Goal: Task Accomplishment & Management: Use online tool/utility

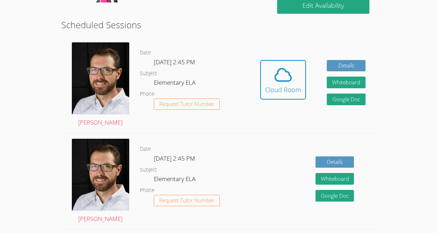
scroll to position [183, 0]
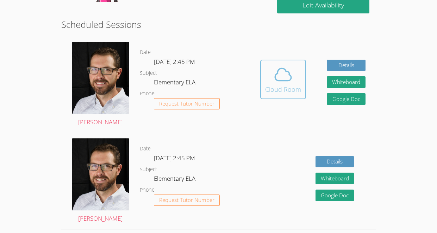
click at [293, 73] on icon at bounding box center [284, 75] width 20 height 20
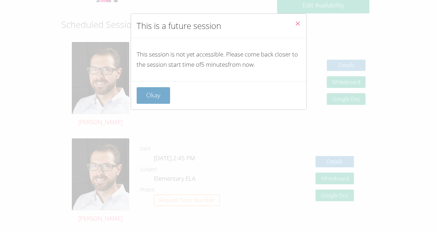
click at [146, 96] on button "Okay" at bounding box center [154, 95] width 34 height 17
click at [146, 96] on dt "Phone" at bounding box center [147, 93] width 15 height 9
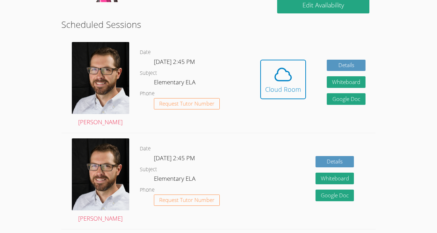
click at [223, 66] on dl "Date Mon Sep 29, 2:45 PM Subject Elementary ELA Phone Request Tutor Number" at bounding box center [195, 84] width 110 height 73
click at [261, 74] on button "Cloud Room" at bounding box center [283, 79] width 46 height 39
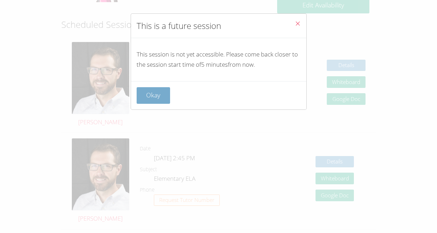
click at [161, 101] on button "Okay" at bounding box center [154, 95] width 34 height 17
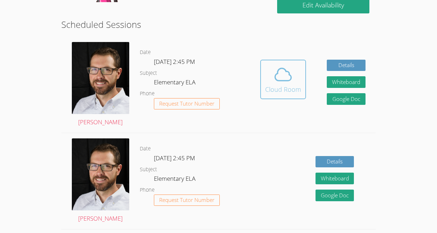
click at [274, 66] on icon at bounding box center [284, 75] width 20 height 20
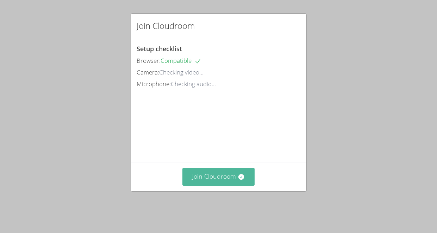
click at [210, 184] on button "Join Cloudroom" at bounding box center [219, 176] width 72 height 17
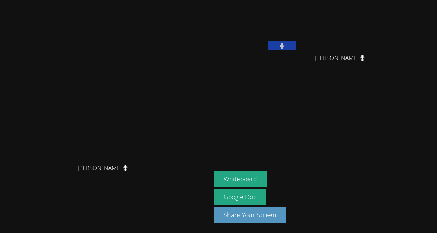
click at [334, 135] on aside "[PERSON_NAME] [PERSON_NAME] [PERSON_NAME] Whiteboard Google Doc Share Your Scre…" at bounding box center [299, 116] width 176 height 233
click at [298, 40] on video at bounding box center [256, 26] width 84 height 47
click at [296, 46] on button at bounding box center [282, 45] width 28 height 9
click at [296, 48] on button at bounding box center [282, 45] width 28 height 9
click at [259, 170] on button "Whiteboard" at bounding box center [240, 178] width 53 height 17
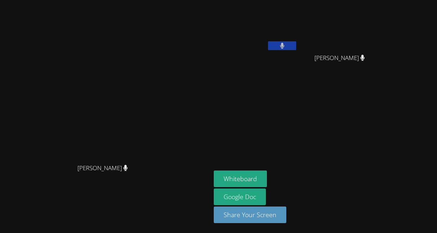
click at [315, 96] on aside "[PERSON_NAME] [PERSON_NAME] [PERSON_NAME] Whiteboard Google Doc Share Your Scre…" at bounding box center [299, 116] width 176 height 233
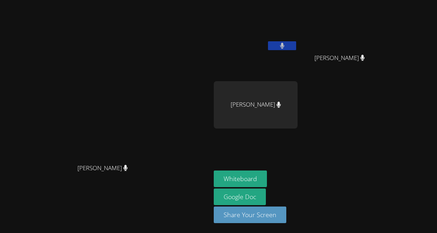
click at [298, 109] on div "[PERSON_NAME]" at bounding box center [256, 104] width 84 height 47
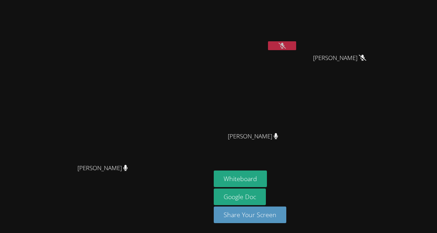
click at [296, 43] on button at bounding box center [282, 45] width 28 height 9
click at [286, 43] on icon at bounding box center [282, 46] width 7 height 6
click at [286, 48] on icon at bounding box center [282, 46] width 7 height 6
click at [296, 44] on button at bounding box center [282, 45] width 28 height 9
click at [296, 45] on button at bounding box center [282, 45] width 28 height 9
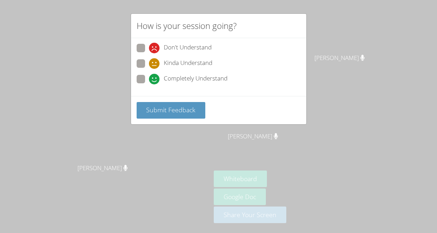
click at [377, 50] on div "How is your session going? Don't Understand Kinda Understand Completely Underst…" at bounding box center [218, 116] width 437 height 233
click at [149, 84] on span at bounding box center [149, 84] width 0 height 0
click at [149, 81] on input "Completely Understand" at bounding box center [152, 78] width 6 height 6
radio input "true"
click at [184, 109] on span "Submit Feedback" at bounding box center [170, 109] width 49 height 8
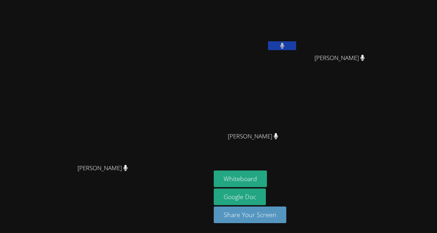
click at [296, 51] on div at bounding box center [282, 46] width 28 height 11
click at [284, 44] on icon at bounding box center [282, 46] width 4 height 6
click at [284, 44] on icon at bounding box center [282, 46] width 7 height 6
click at [291, 44] on button at bounding box center [282, 45] width 28 height 9
click at [286, 48] on icon at bounding box center [282, 46] width 7 height 6
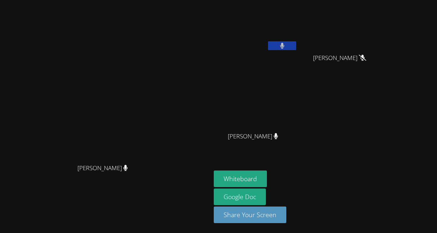
click at [296, 43] on button at bounding box center [282, 45] width 28 height 9
click at [286, 47] on icon at bounding box center [282, 46] width 7 height 6
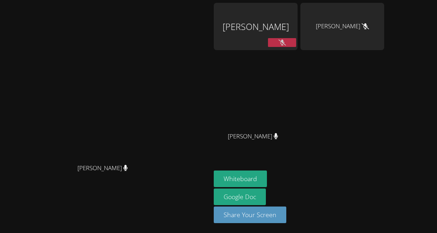
click at [298, 29] on div "[PERSON_NAME]" at bounding box center [256, 26] width 84 height 47
click at [298, 20] on div "[PERSON_NAME]" at bounding box center [256, 26] width 84 height 47
click at [159, 44] on video at bounding box center [106, 102] width 106 height 116
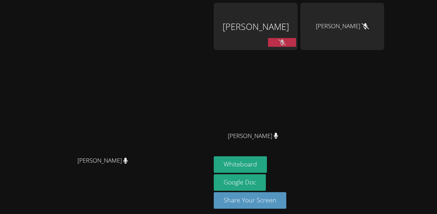
click at [286, 44] on icon at bounding box center [282, 42] width 7 height 6
click at [298, 49] on div "[PERSON_NAME]" at bounding box center [256, 26] width 84 height 47
click at [296, 48] on div at bounding box center [282, 43] width 28 height 11
click at [296, 39] on button at bounding box center [282, 42] width 28 height 9
click at [286, 39] on icon at bounding box center [282, 42] width 7 height 6
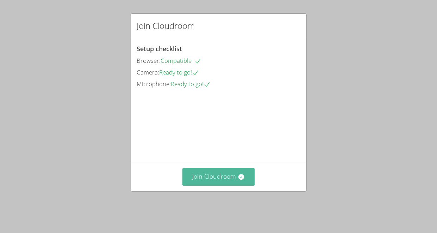
click at [212, 182] on button "Join Cloudroom" at bounding box center [219, 176] width 72 height 17
